Goal: Task Accomplishment & Management: Use online tool/utility

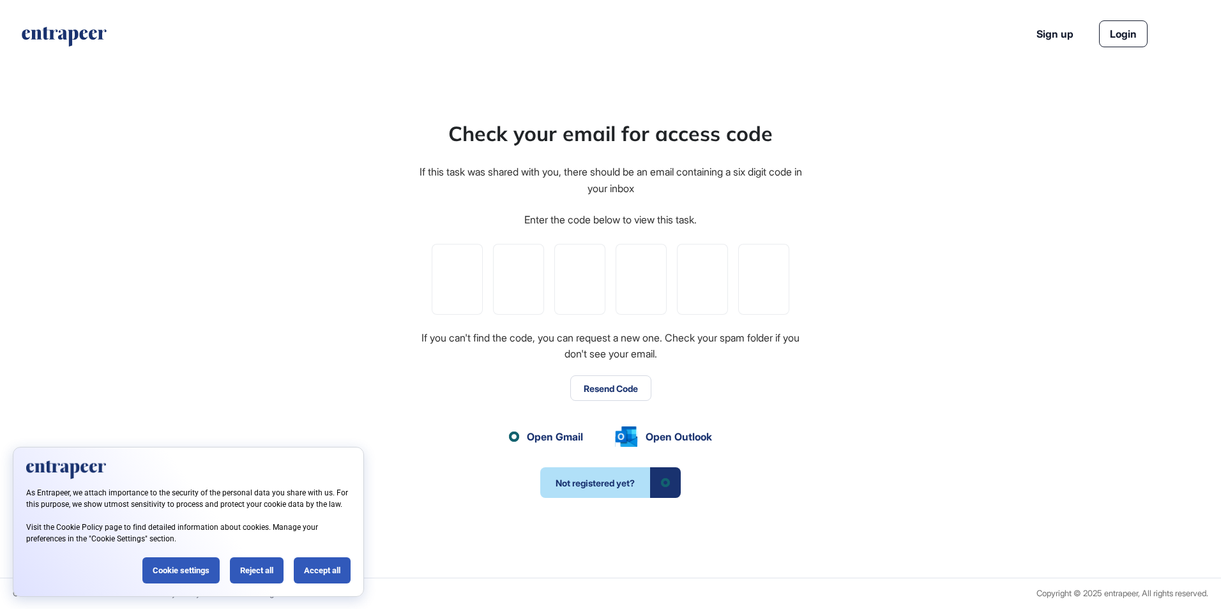
scroll to position [1, 1]
click at [320, 567] on div "Accept all" at bounding box center [322, 571] width 57 height 26
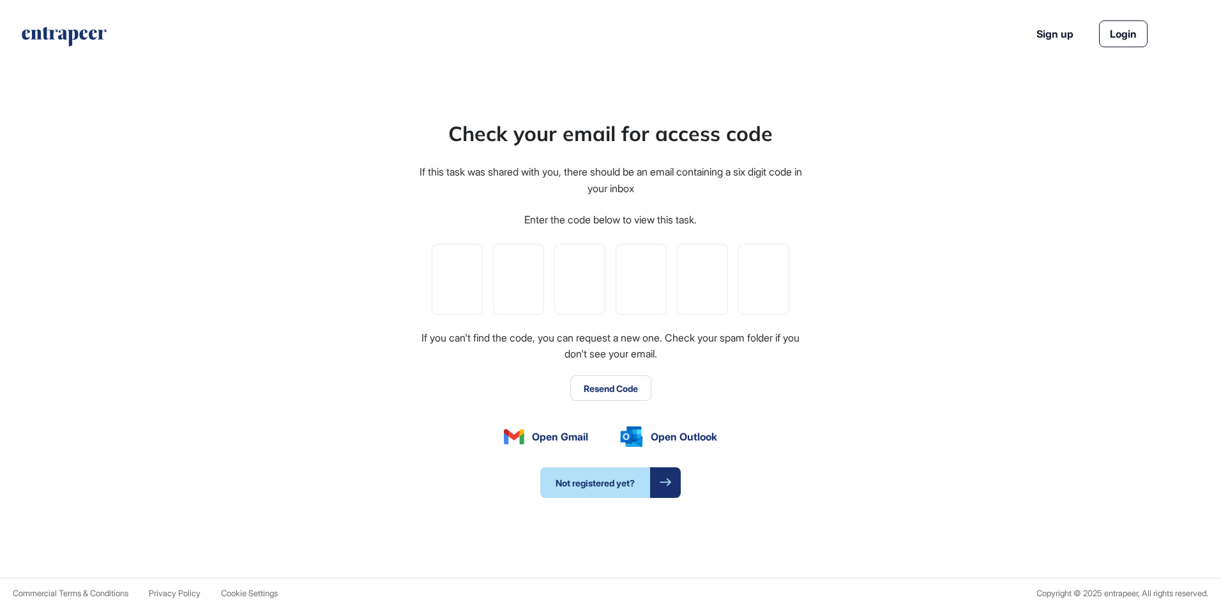
scroll to position [0, 0]
click at [443, 290] on input "tel" at bounding box center [457, 279] width 51 height 71
type input "*"
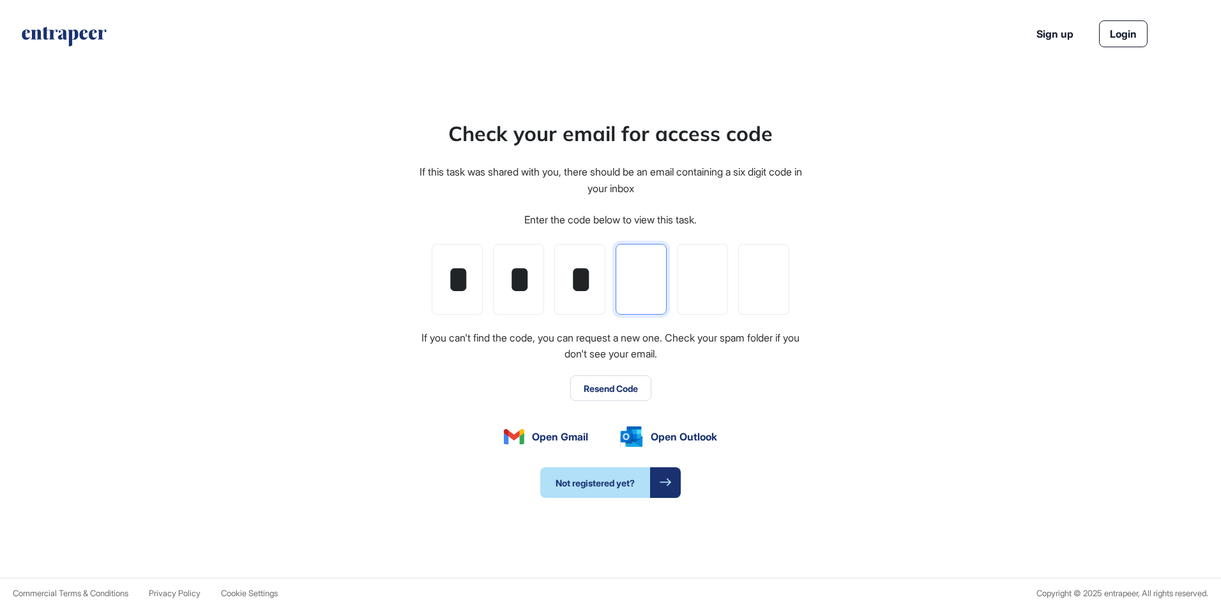
type input "*"
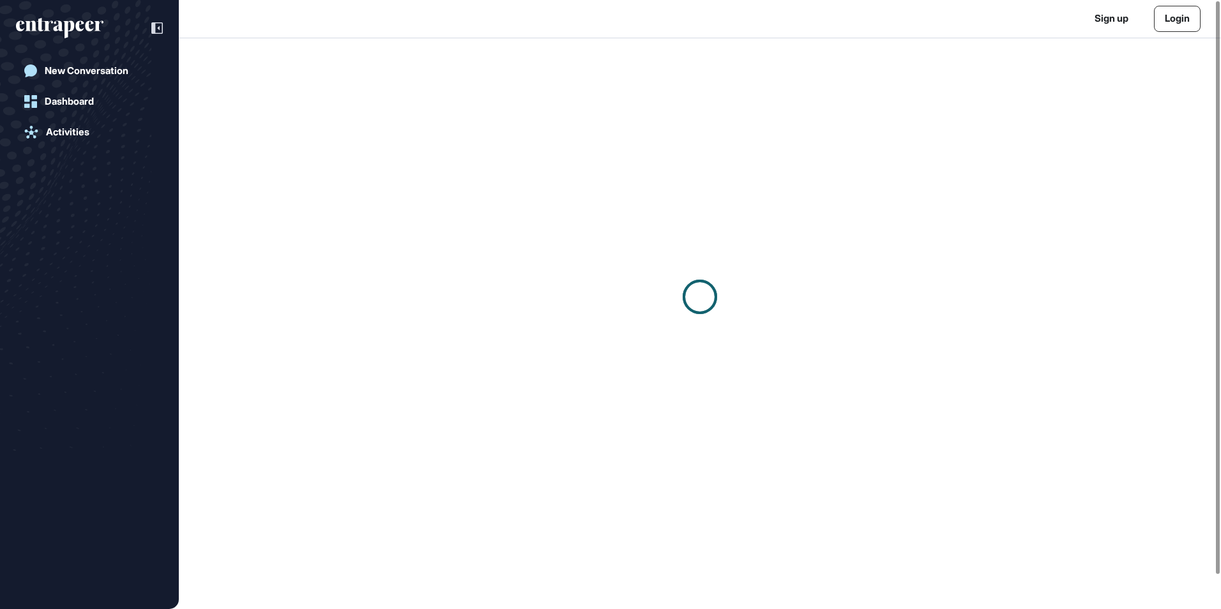
scroll to position [1, 1]
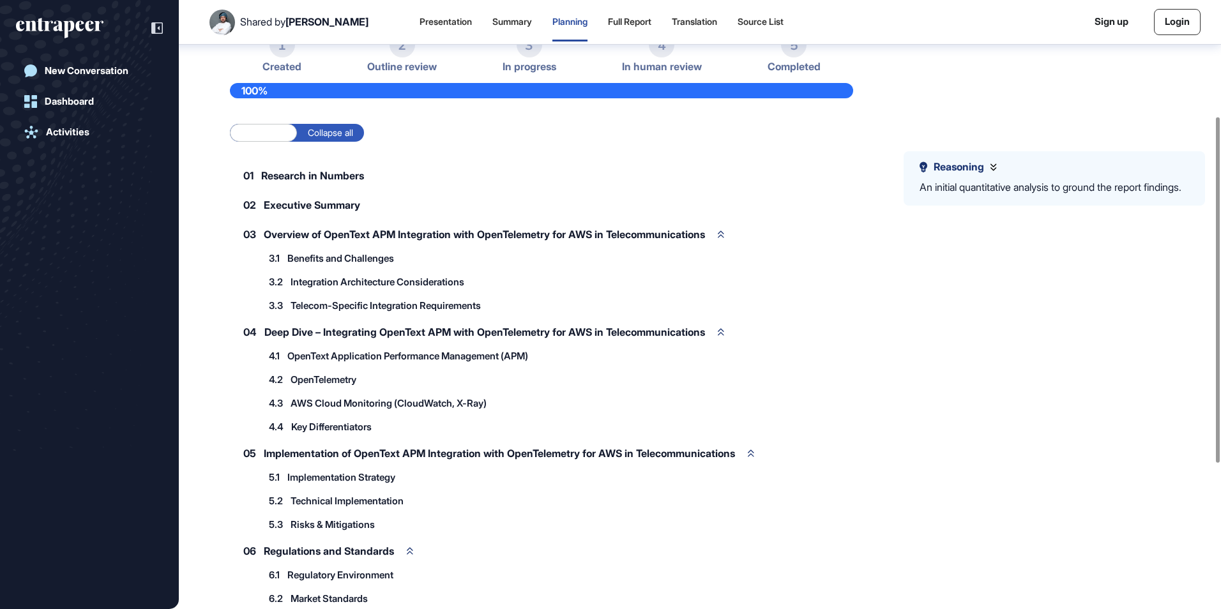
scroll to position [204, 0]
